Goal: Transaction & Acquisition: Purchase product/service

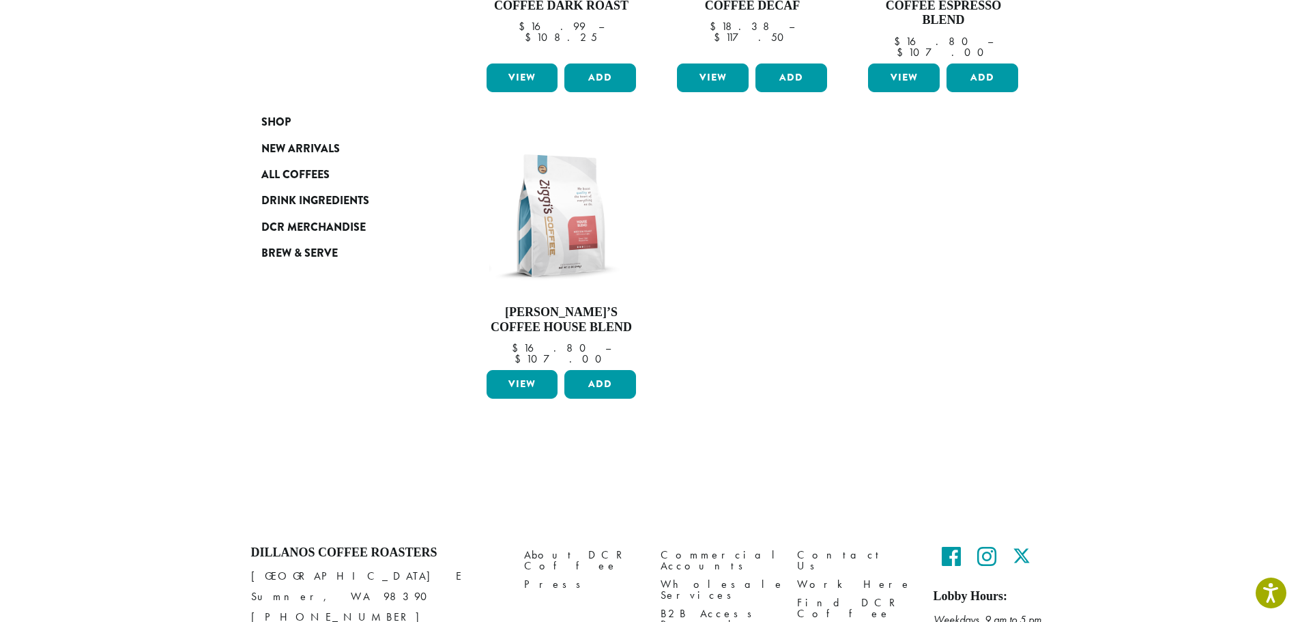
scroll to position [463, 0]
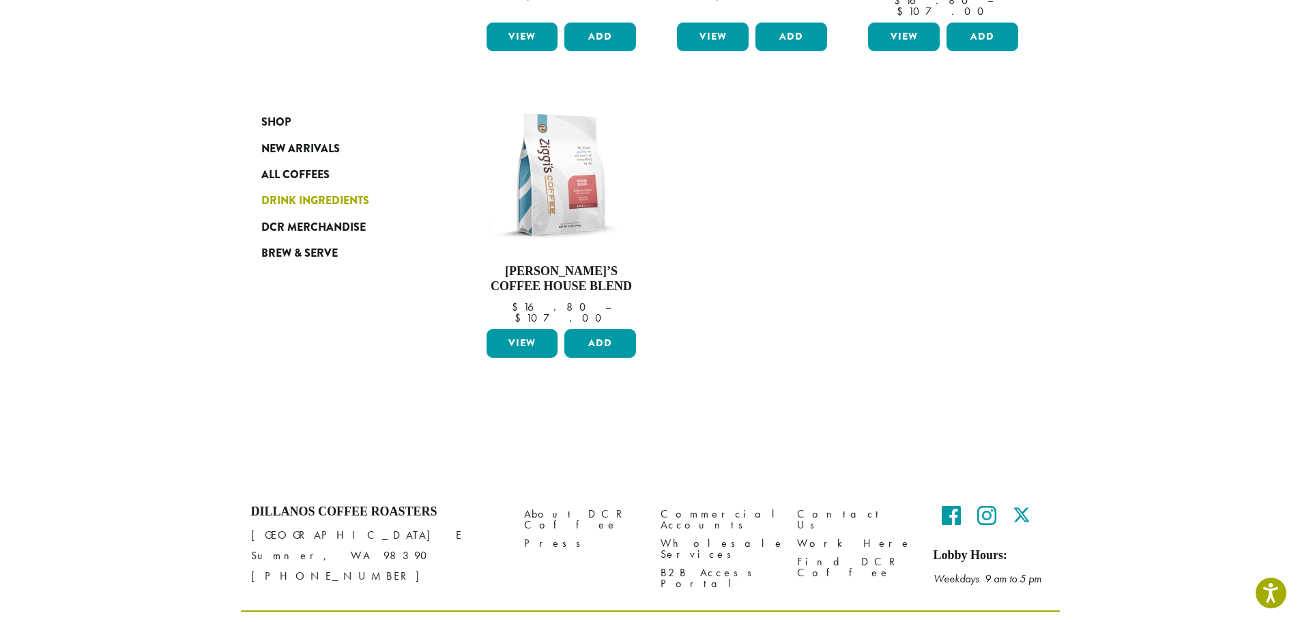
click at [302, 203] on span "Drink Ingredients" at bounding box center [315, 200] width 108 height 17
click at [319, 194] on span "Drink Ingredients" at bounding box center [315, 200] width 108 height 17
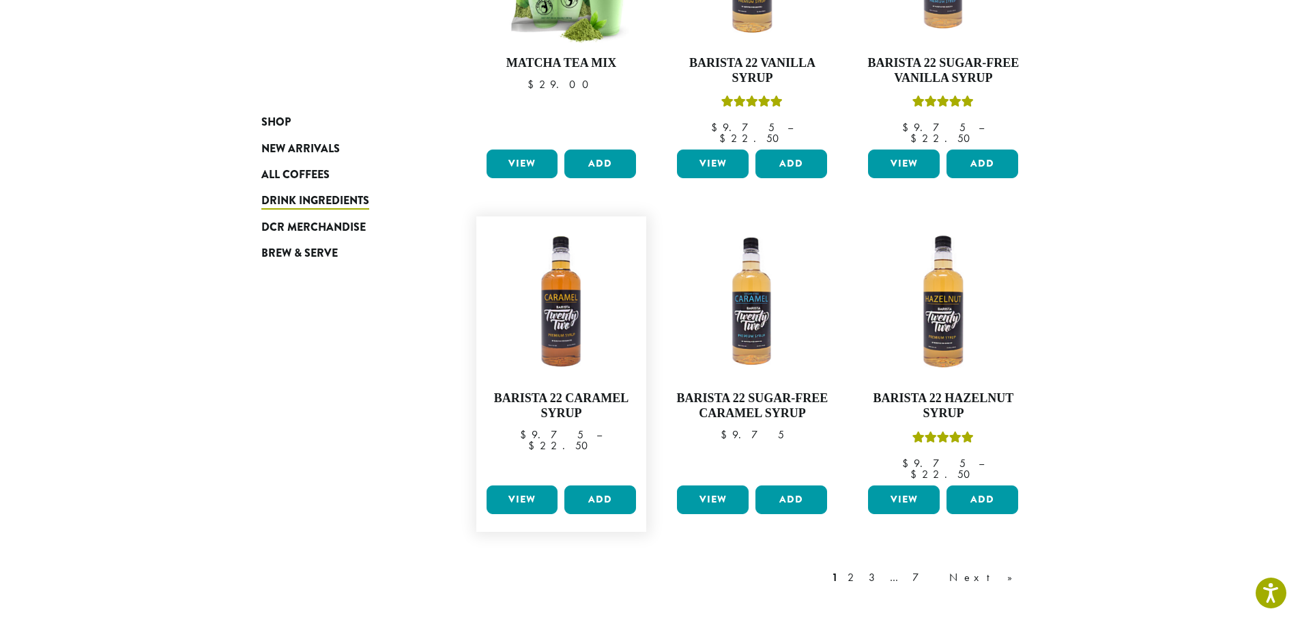
scroll to position [1024, 0]
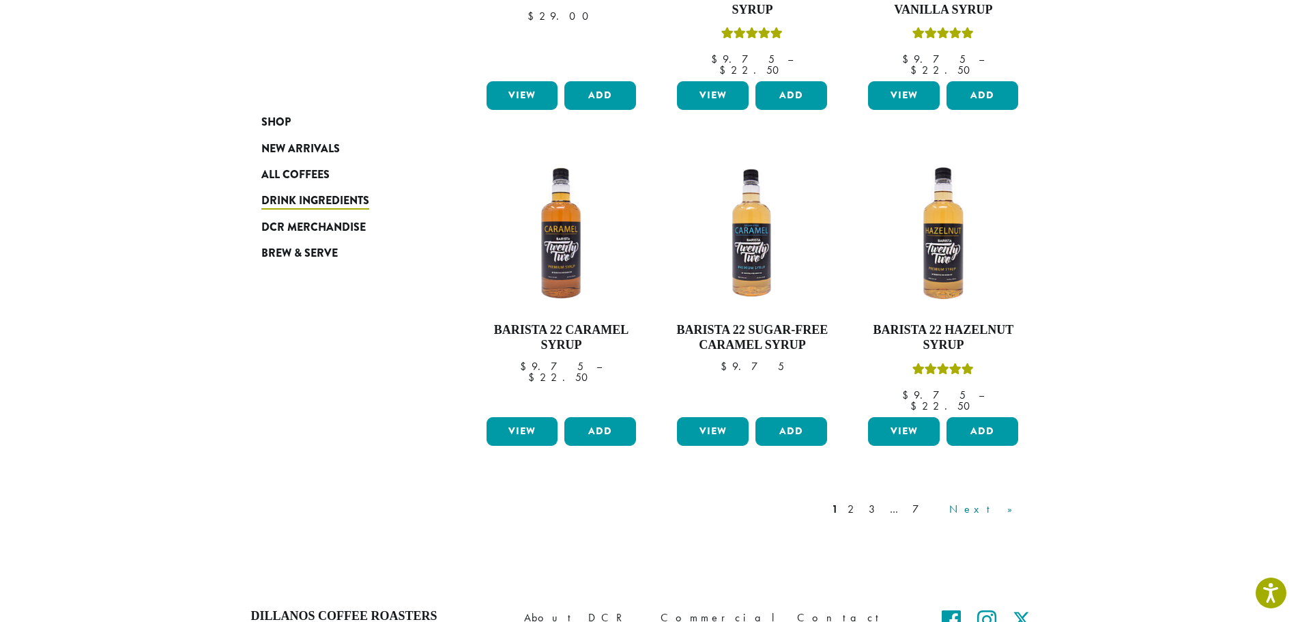
click at [1004, 501] on link "Next »" at bounding box center [985, 509] width 78 height 16
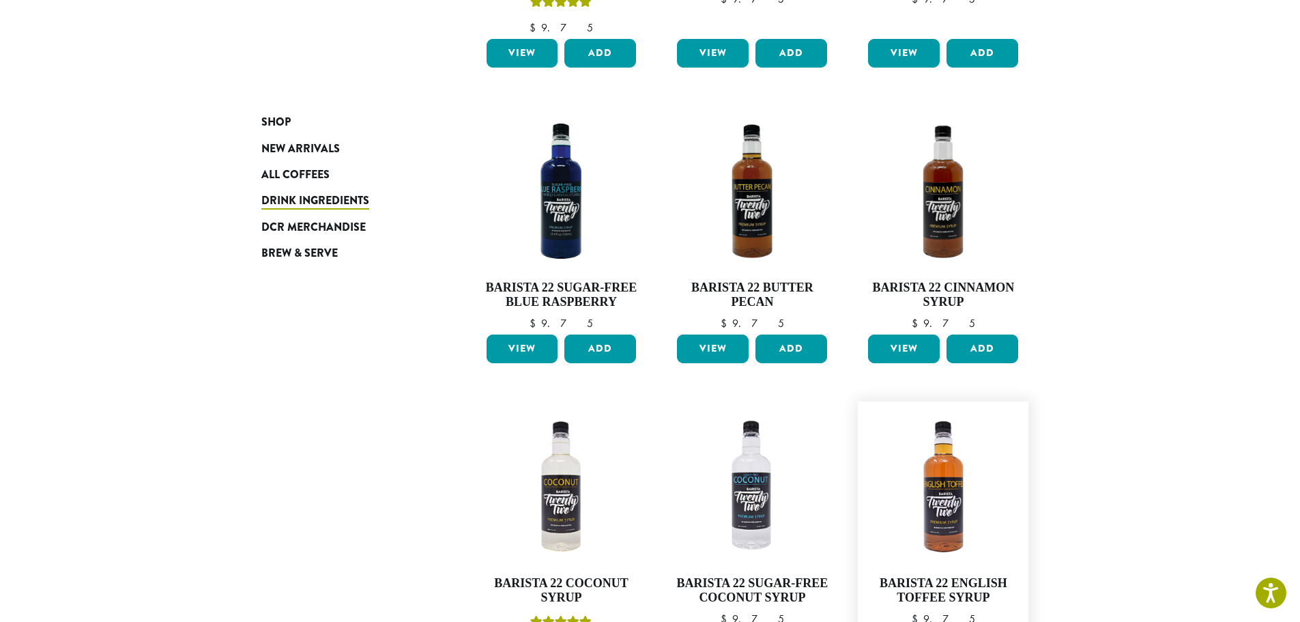
scroll to position [1108, 0]
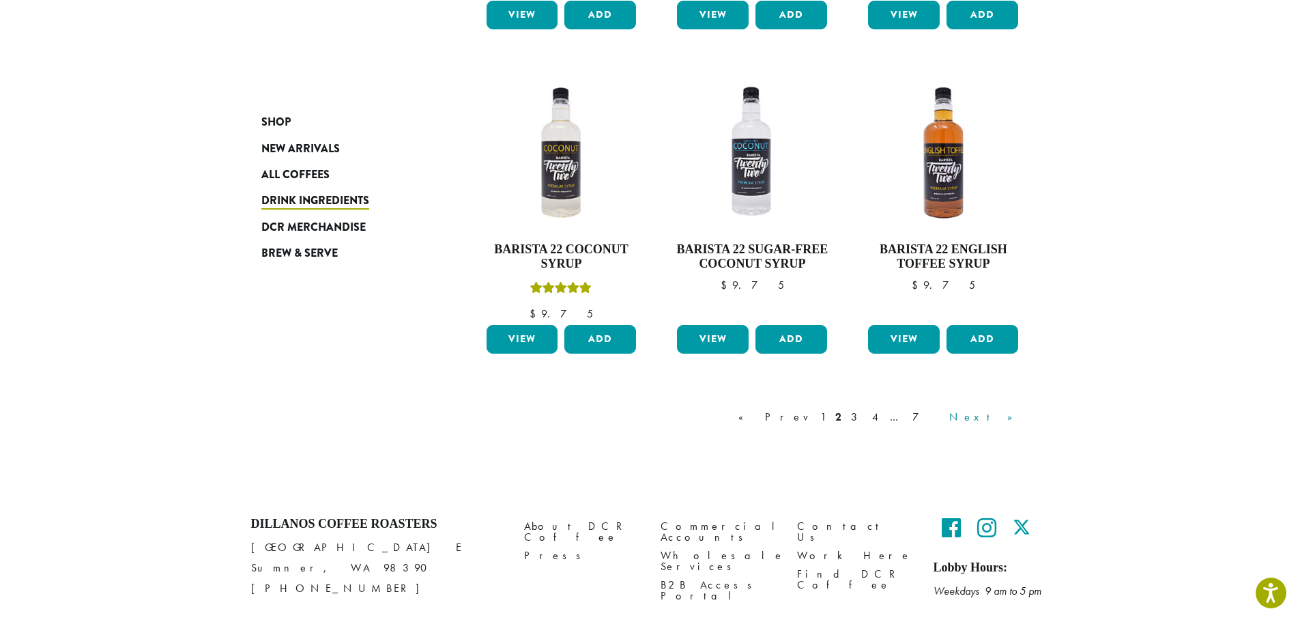
click at [999, 411] on link "Next »" at bounding box center [985, 417] width 78 height 16
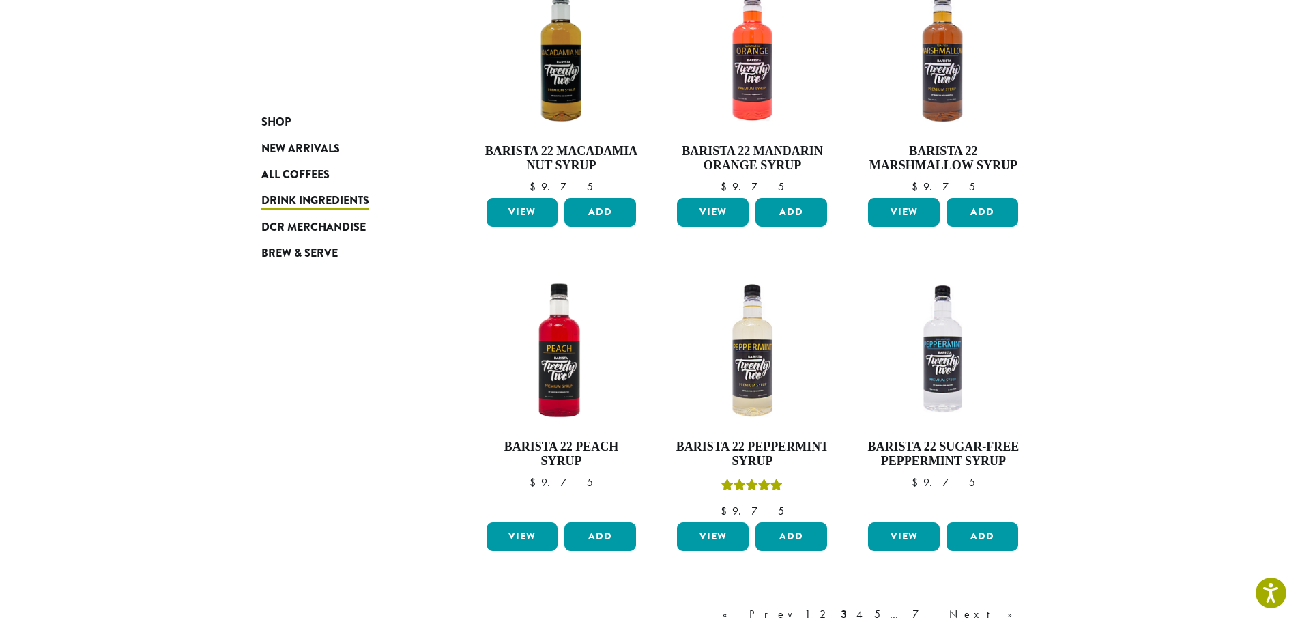
scroll to position [1127, 0]
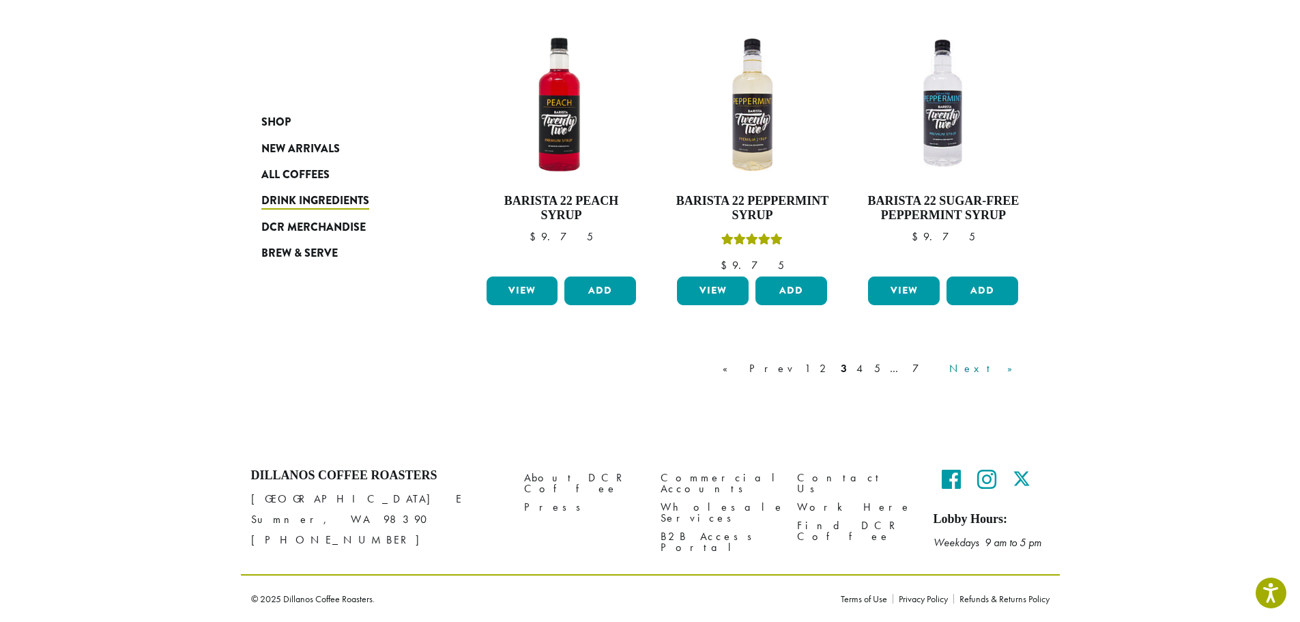
click at [1013, 370] on link "Next »" at bounding box center [985, 368] width 78 height 16
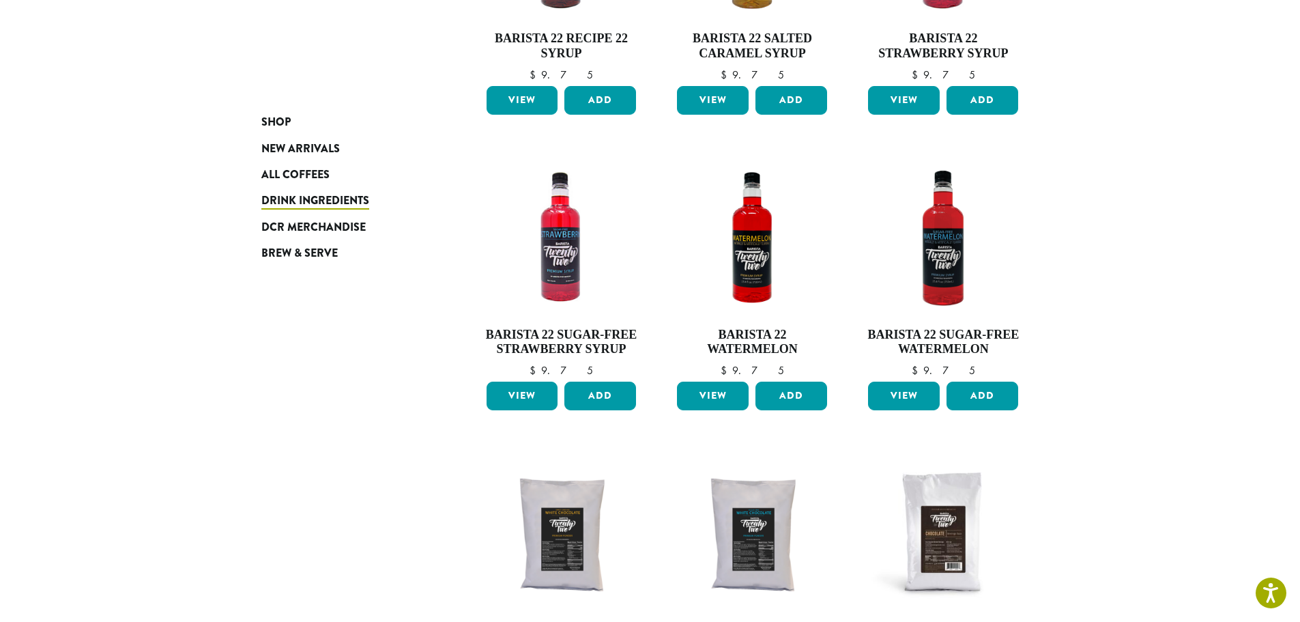
scroll to position [1142, 0]
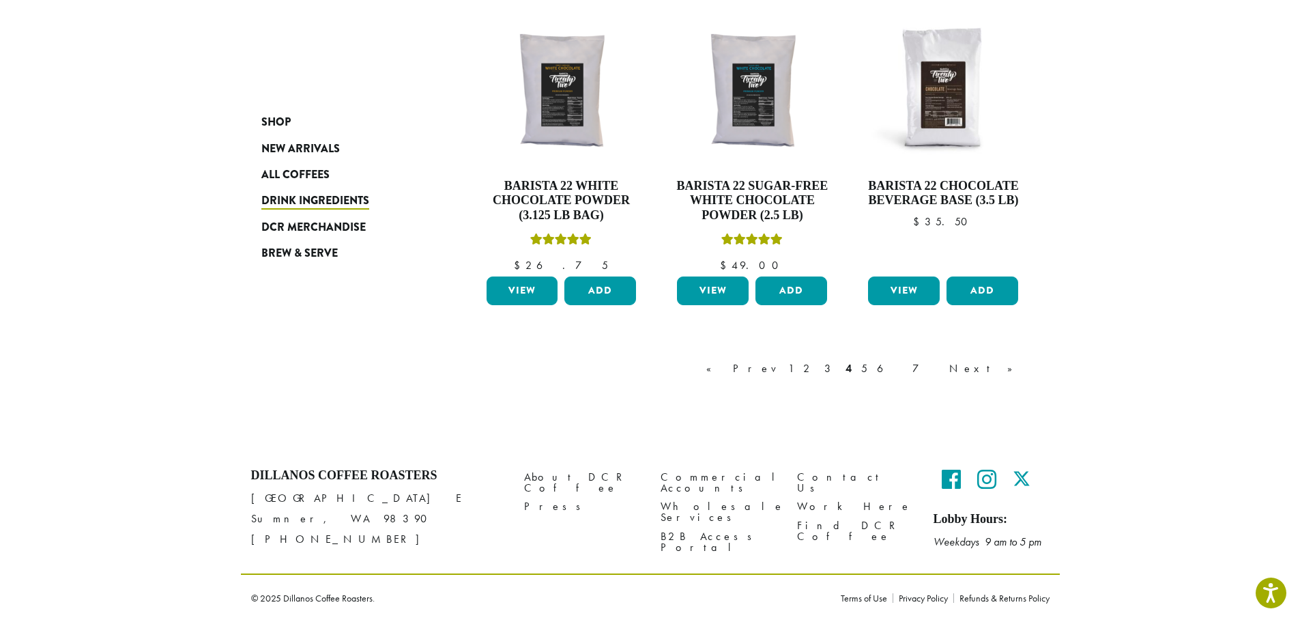
click at [1004, 359] on div "« Prev 1 2 3 4 5 6 7 Next »" at bounding box center [867, 382] width 326 height 64
click at [1005, 367] on link "Next »" at bounding box center [985, 368] width 78 height 16
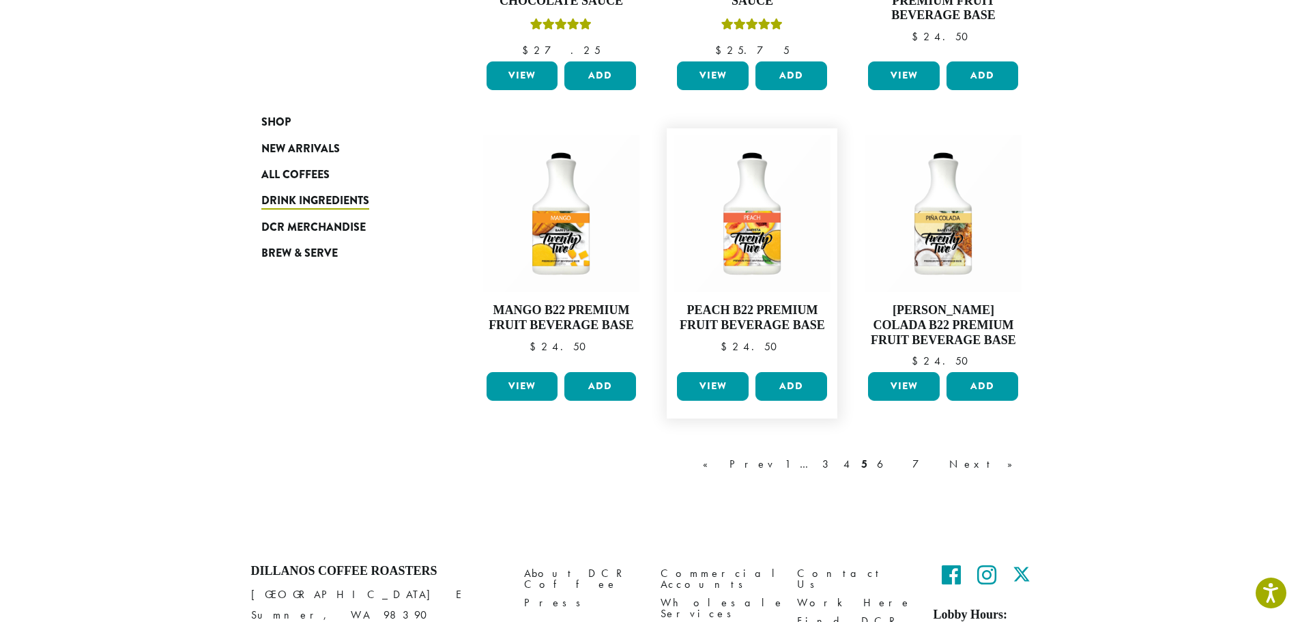
scroll to position [1108, 0]
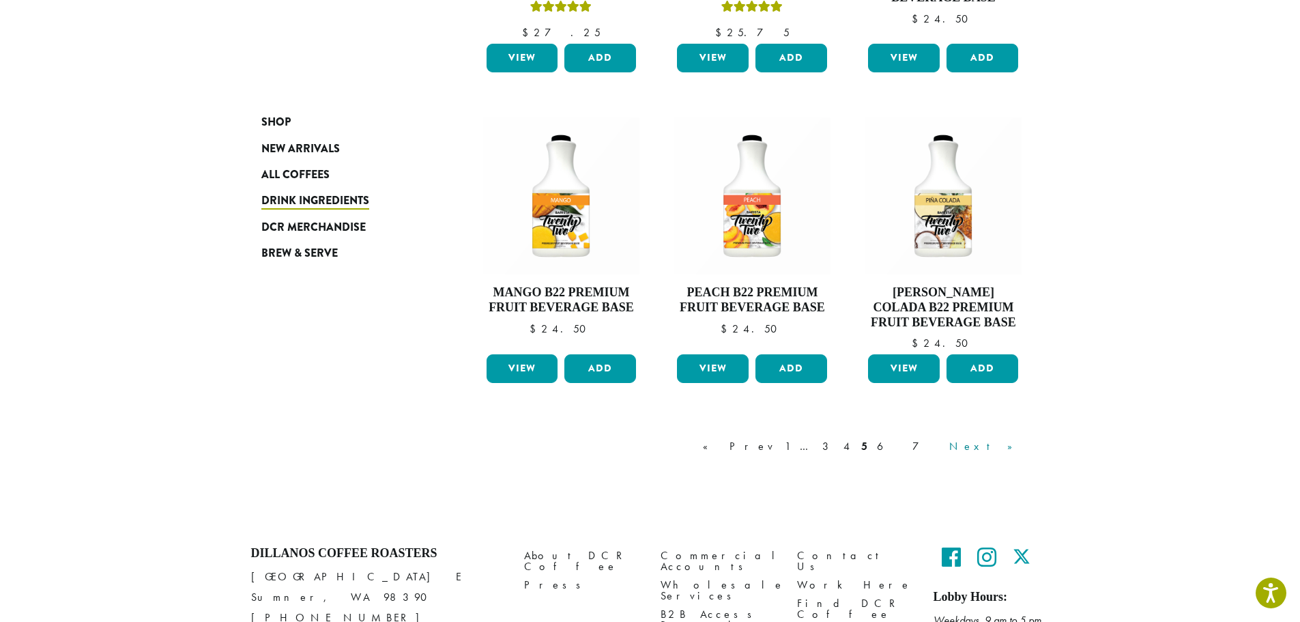
click at [1006, 447] on link "Next »" at bounding box center [985, 446] width 78 height 16
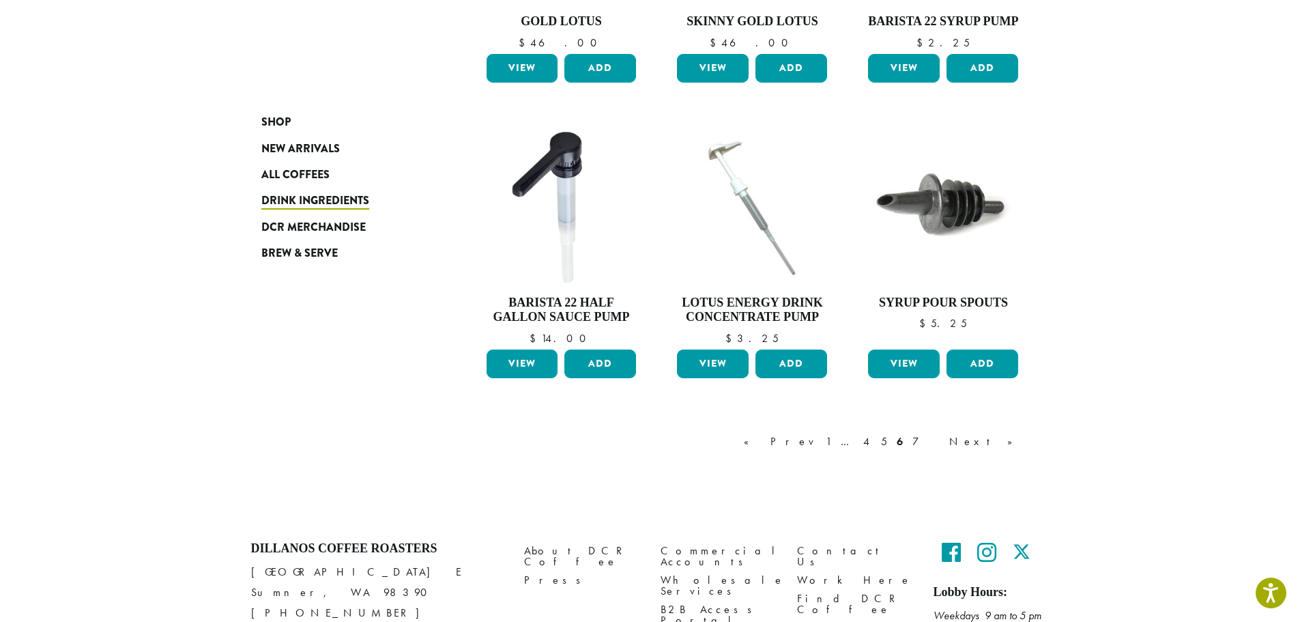
scroll to position [1039, 0]
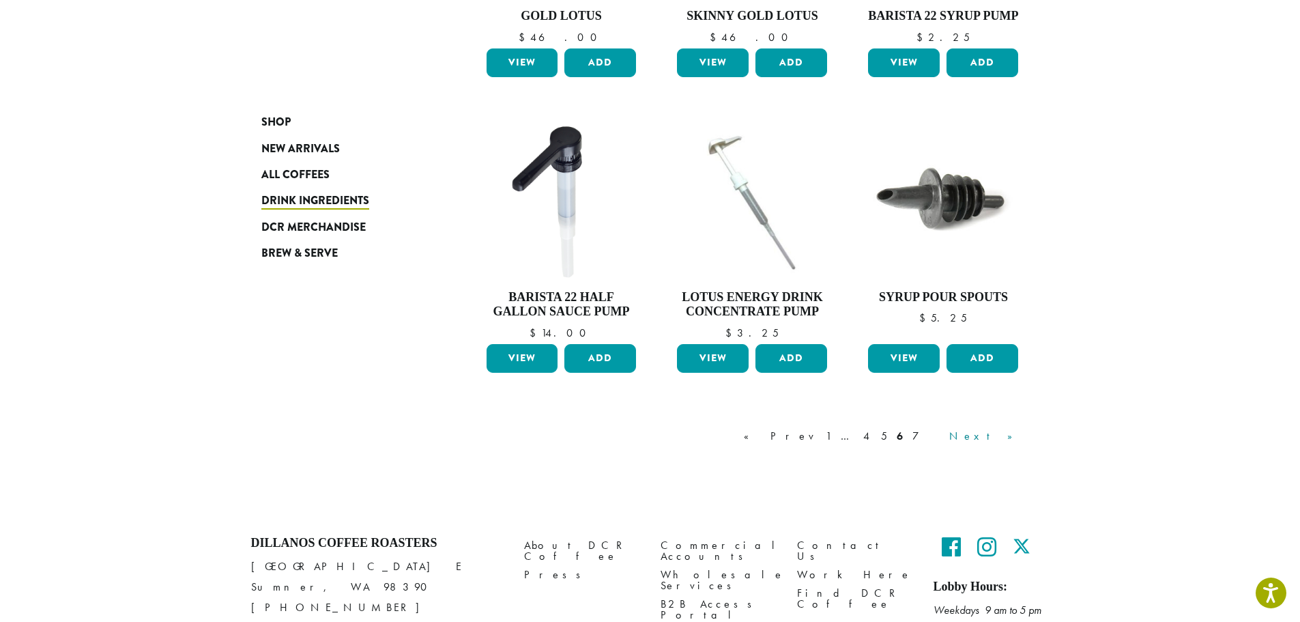
click at [1011, 428] on link "Next »" at bounding box center [985, 436] width 78 height 16
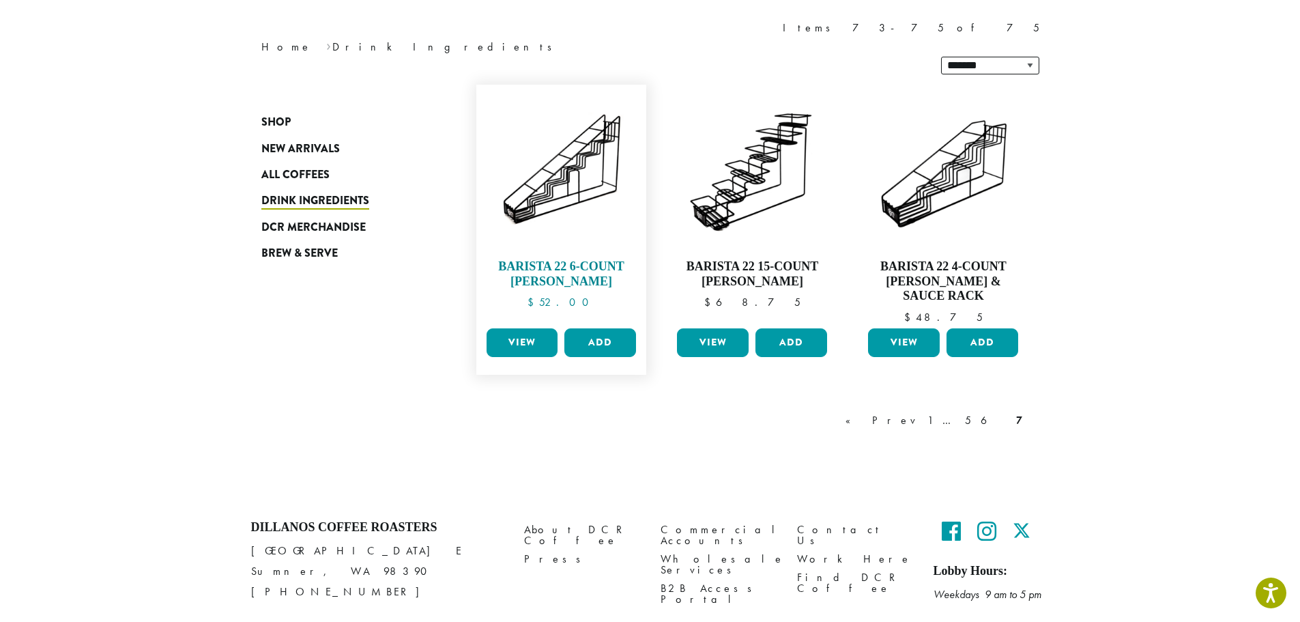
scroll to position [115, 0]
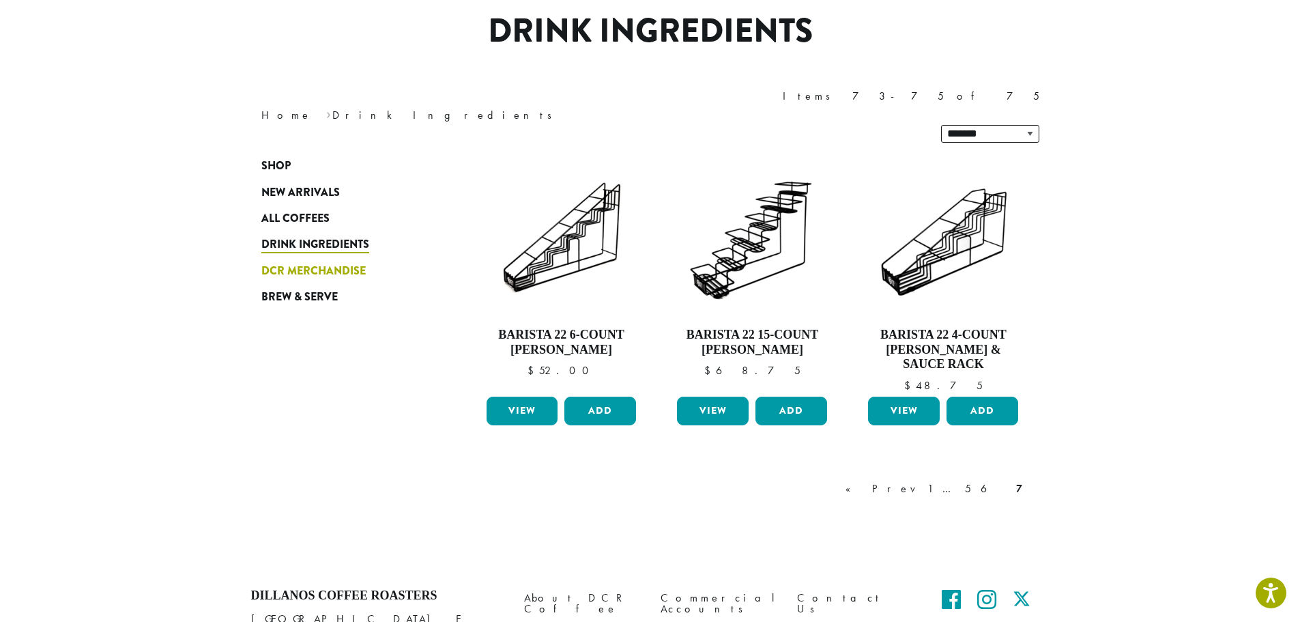
click at [281, 263] on span "DCR Merchandise" at bounding box center [313, 271] width 104 height 17
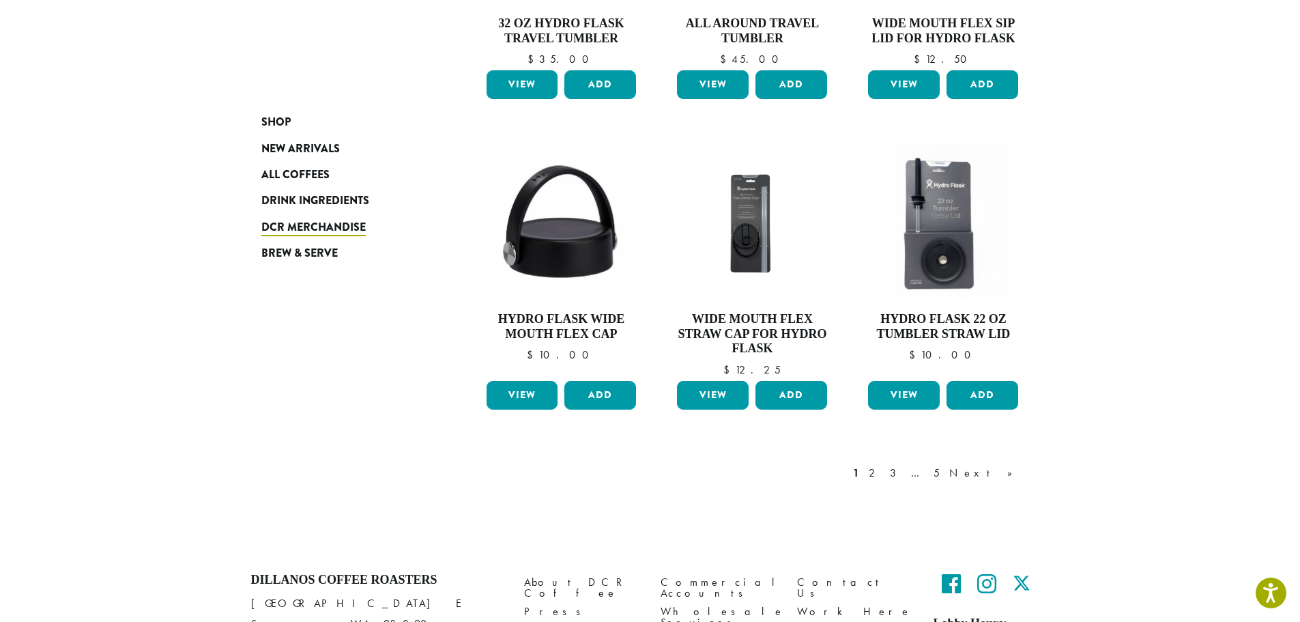
scroll to position [1141, 0]
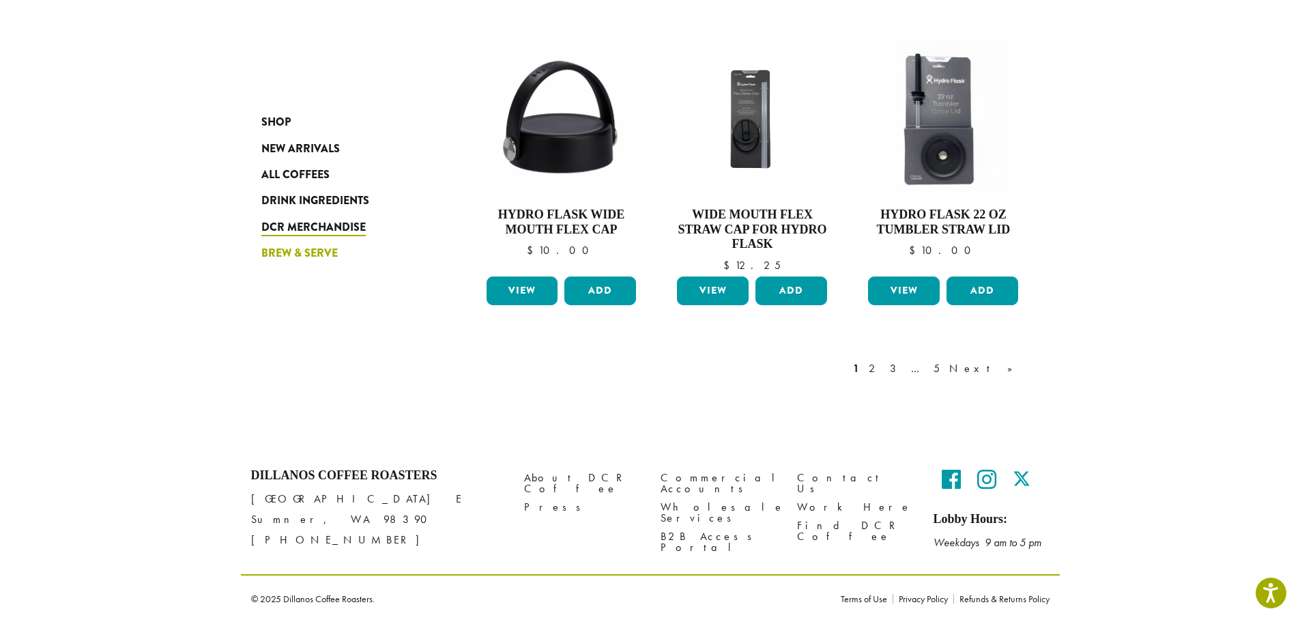
click at [319, 256] on span "Brew & Serve" at bounding box center [299, 253] width 76 height 17
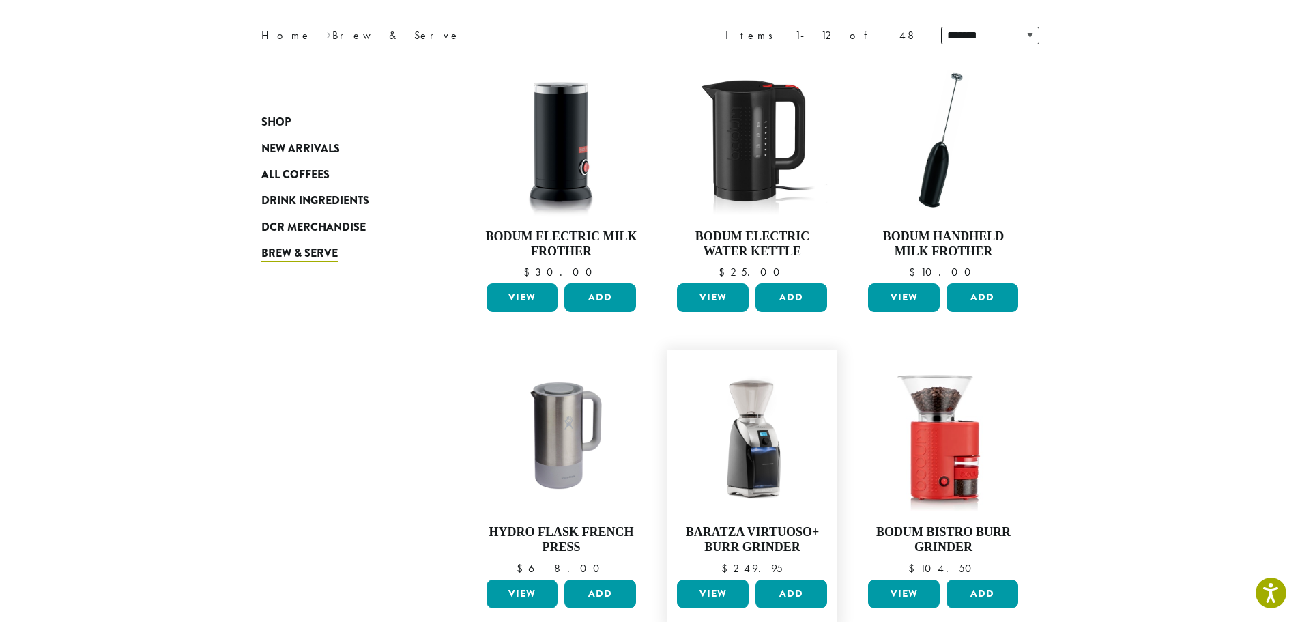
scroll to position [144, 0]
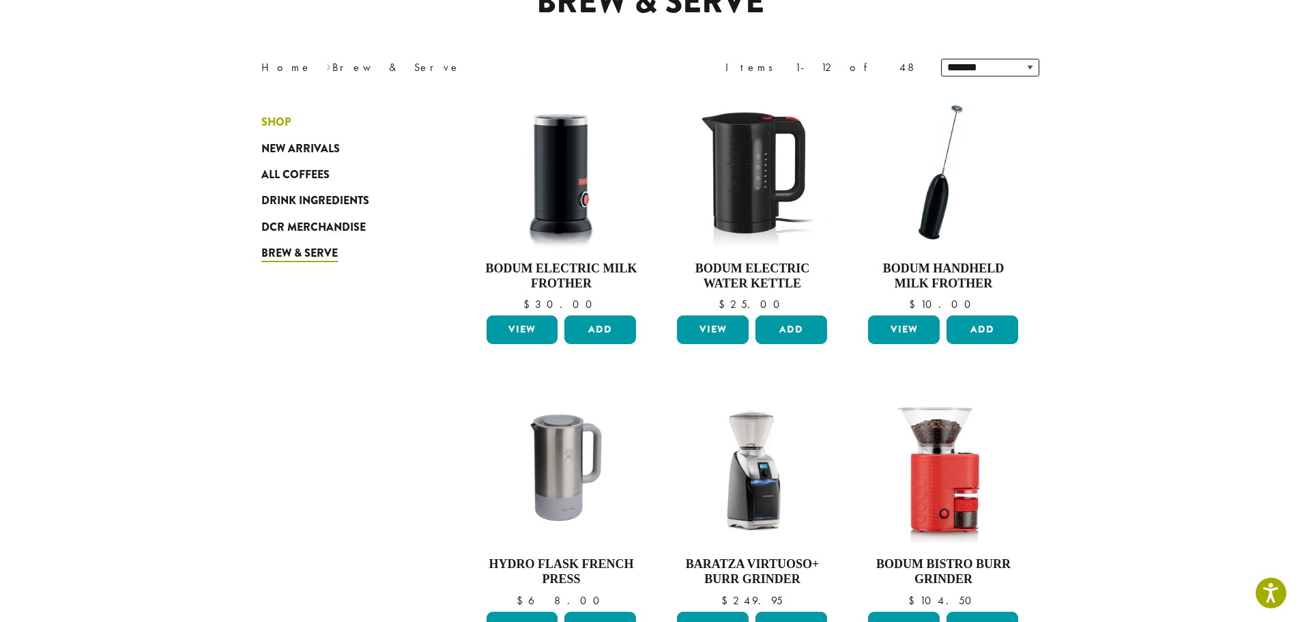
click at [285, 121] on span "Shop" at bounding box center [275, 122] width 29 height 17
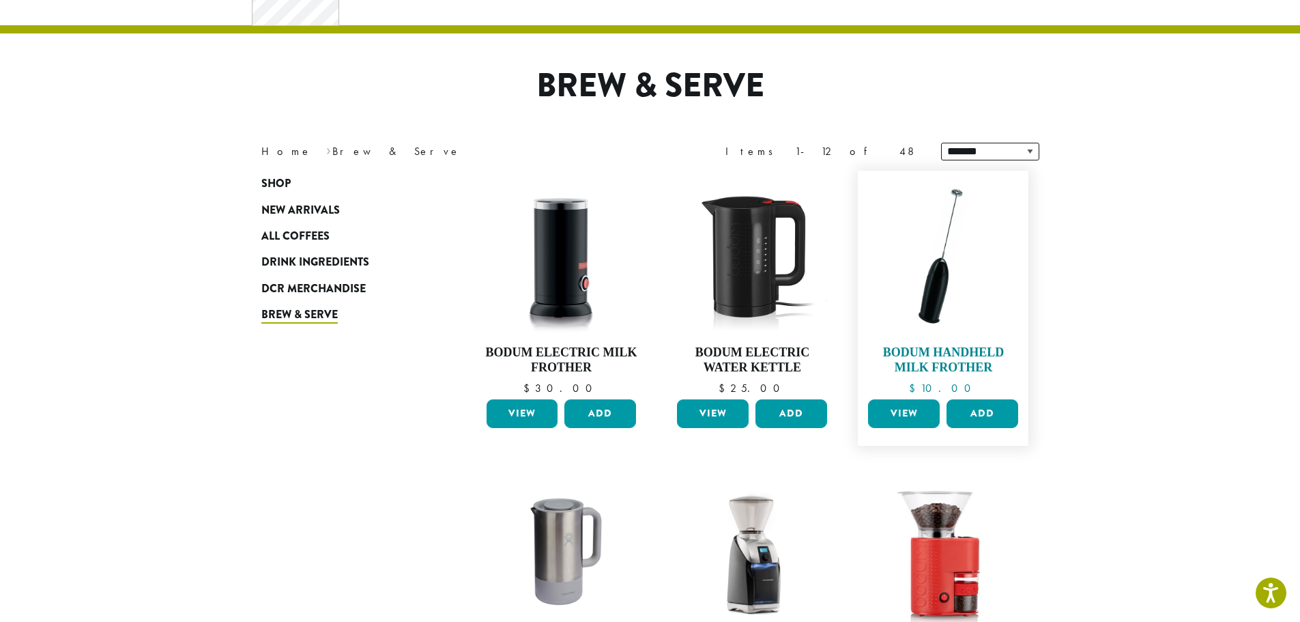
scroll to position [0, 0]
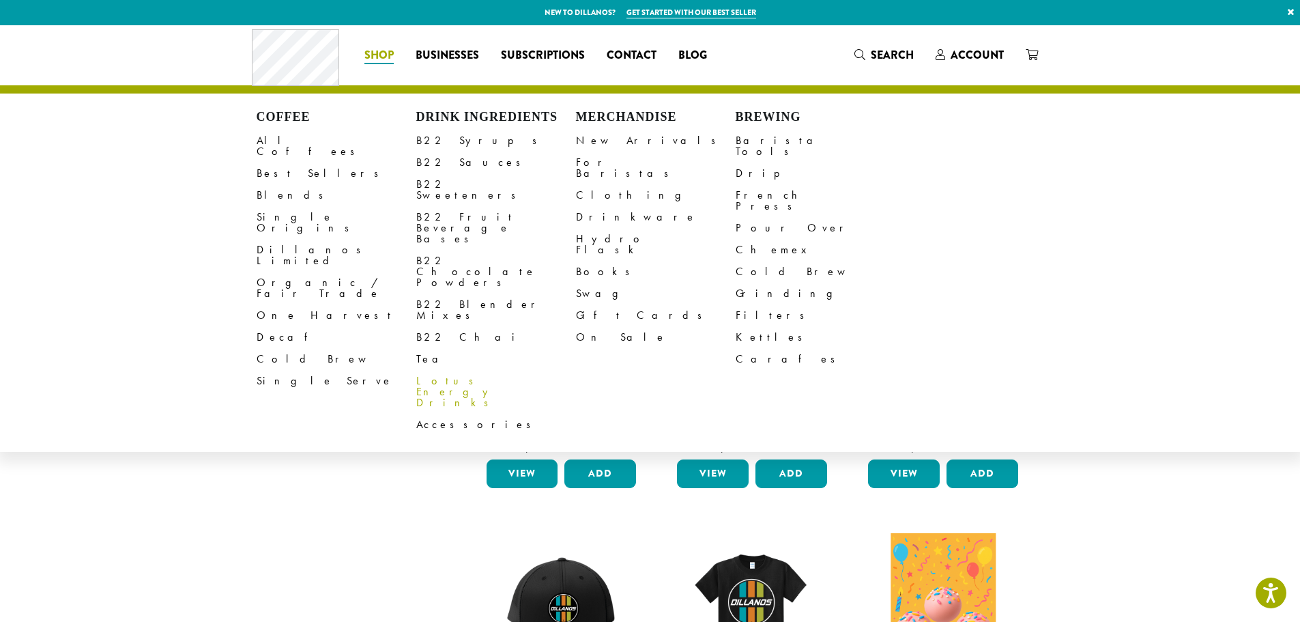
click at [472, 370] on link "Lotus Energy Drinks" at bounding box center [496, 392] width 160 height 44
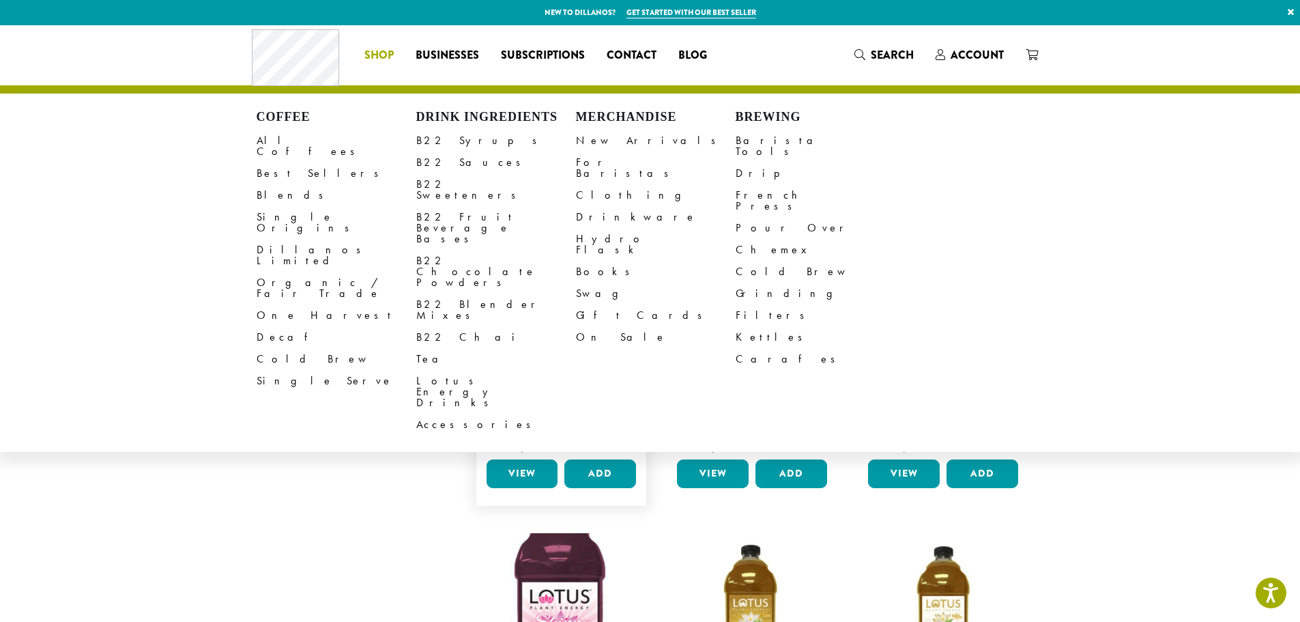
click at [478, 454] on figure "**********" at bounding box center [561, 368] width 171 height 275
